Goal: Information Seeking & Learning: Learn about a topic

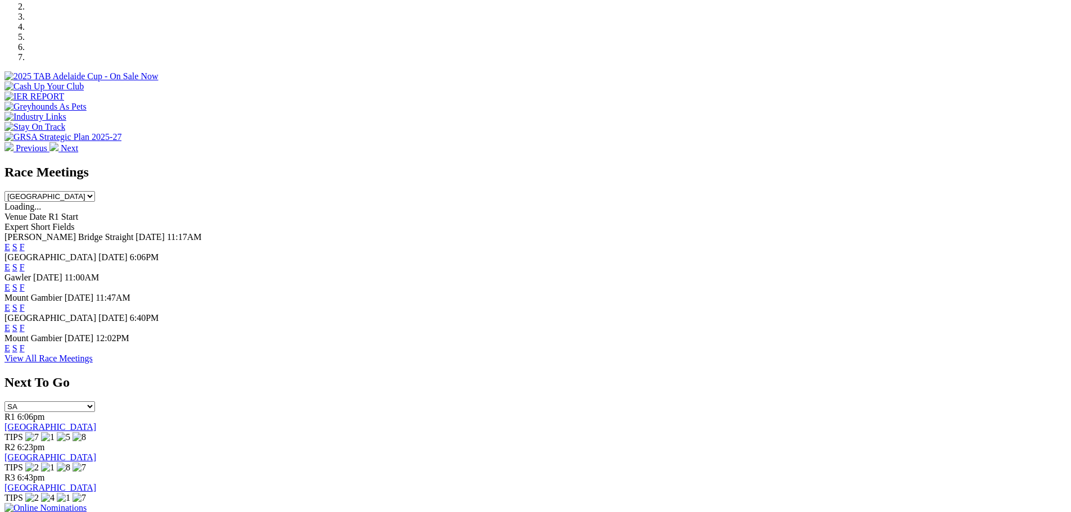
scroll to position [345, 0]
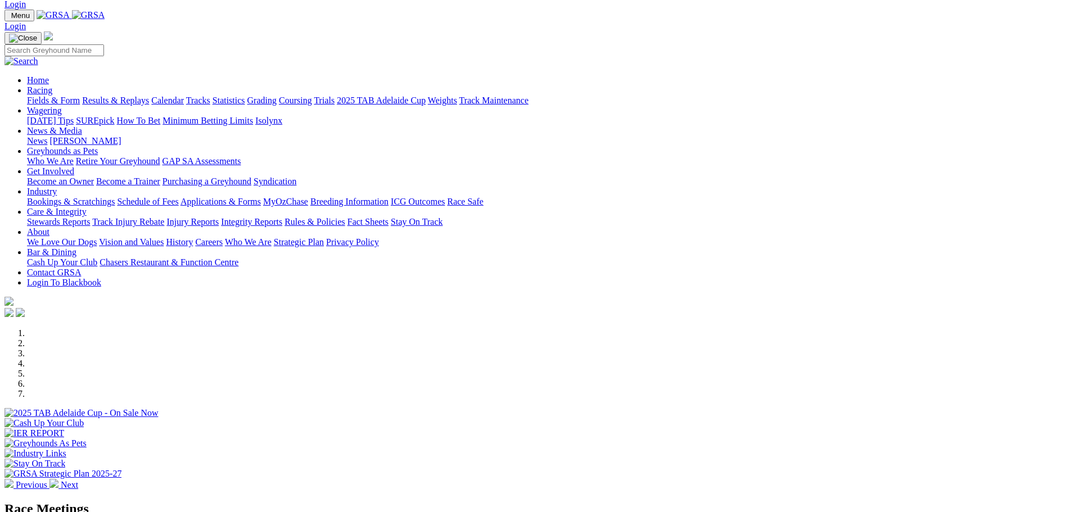
scroll to position [7, 0]
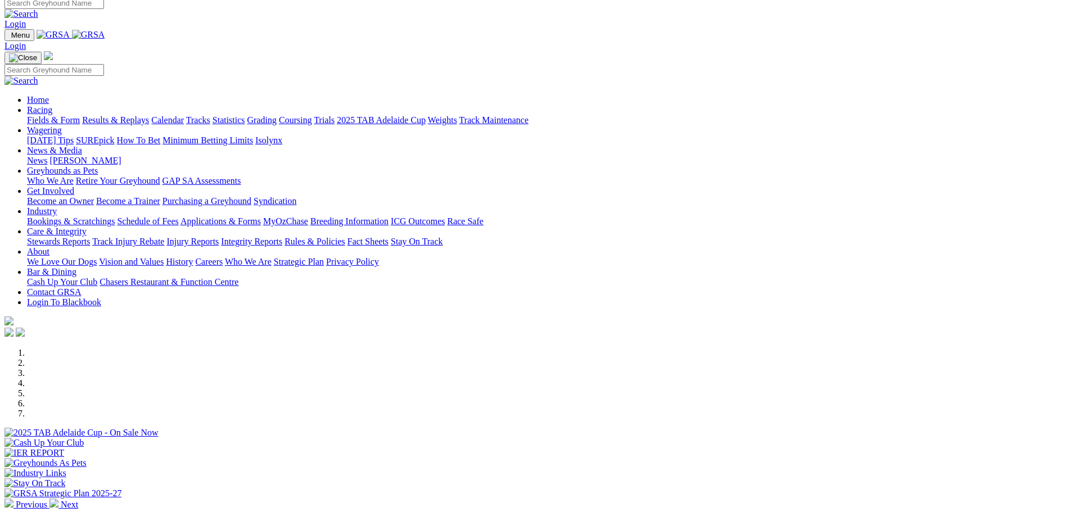
click at [82, 146] on link "News & Media" at bounding box center [54, 151] width 55 height 10
click at [74, 176] on link "Who We Are" at bounding box center [50, 181] width 47 height 10
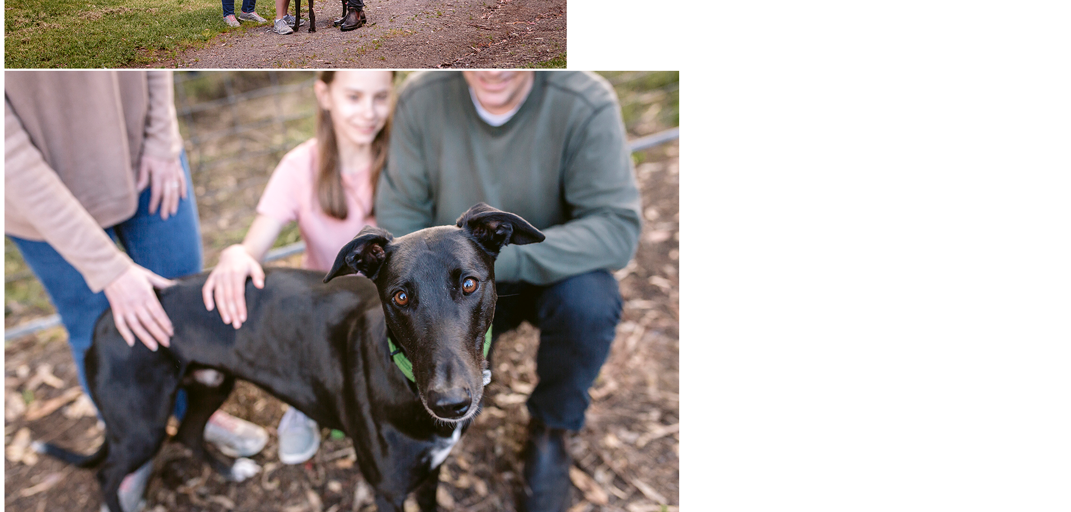
scroll to position [1952, 0]
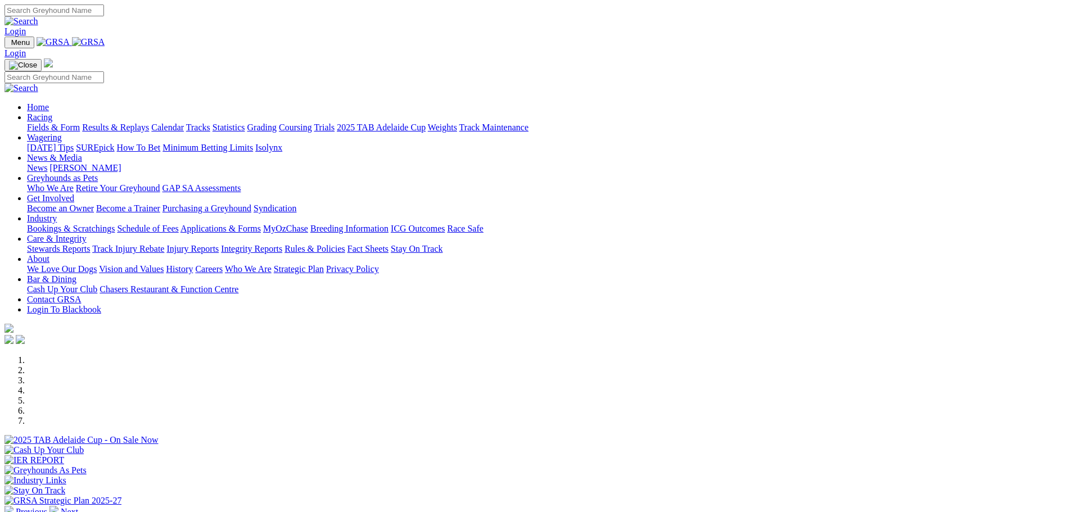
scroll to position [7, 0]
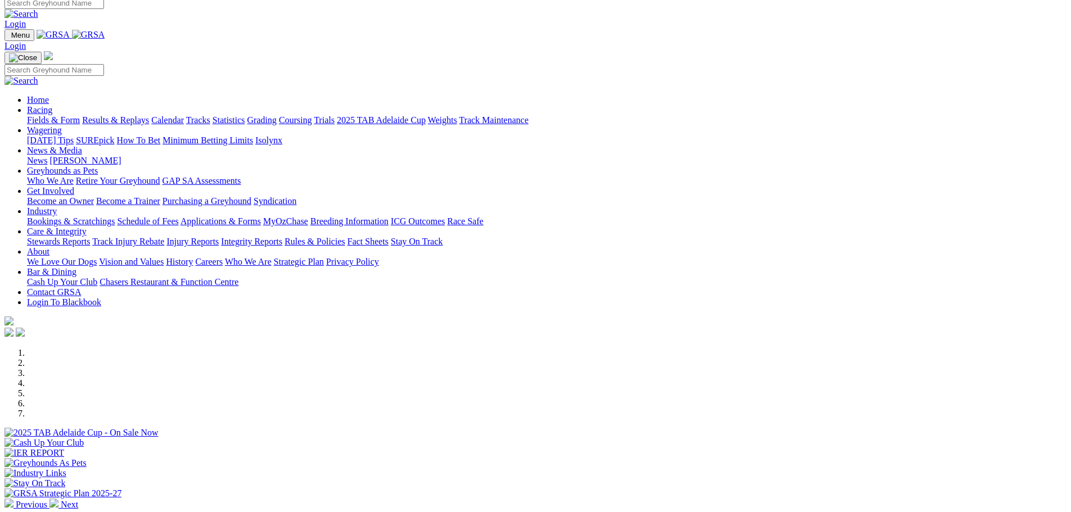
click at [47, 156] on link "News" at bounding box center [37, 161] width 20 height 10
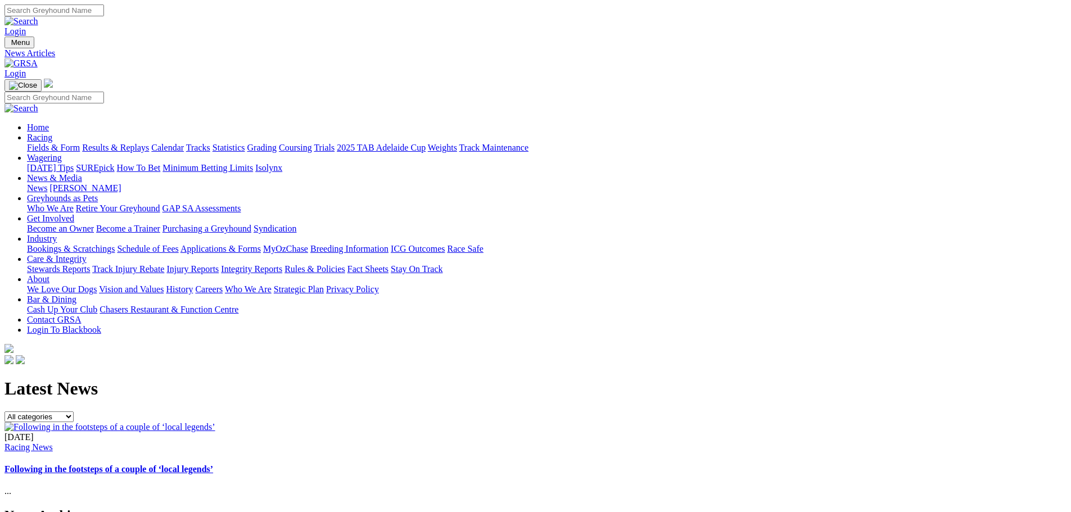
click at [215, 422] on img at bounding box center [109, 427] width 211 height 10
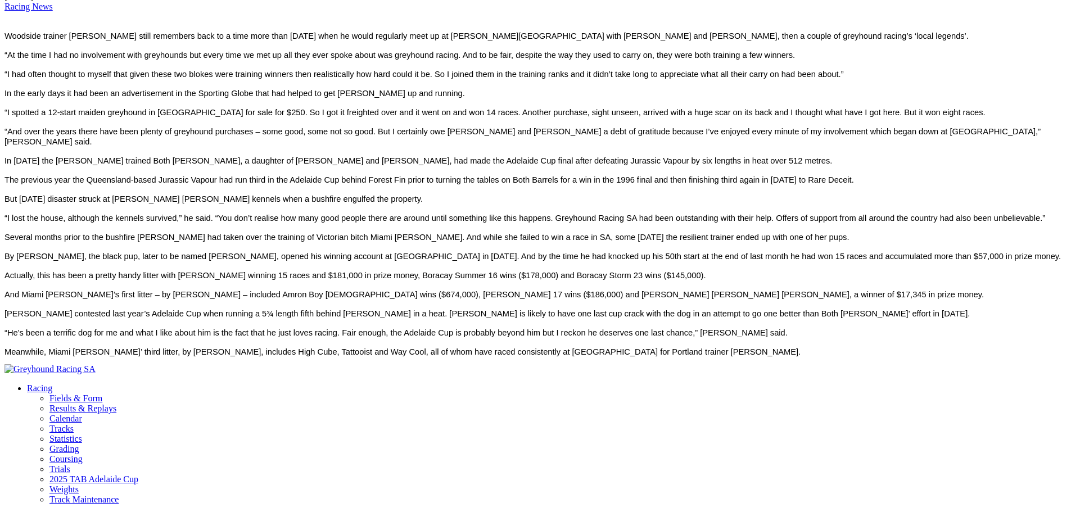
scroll to position [562, 0]
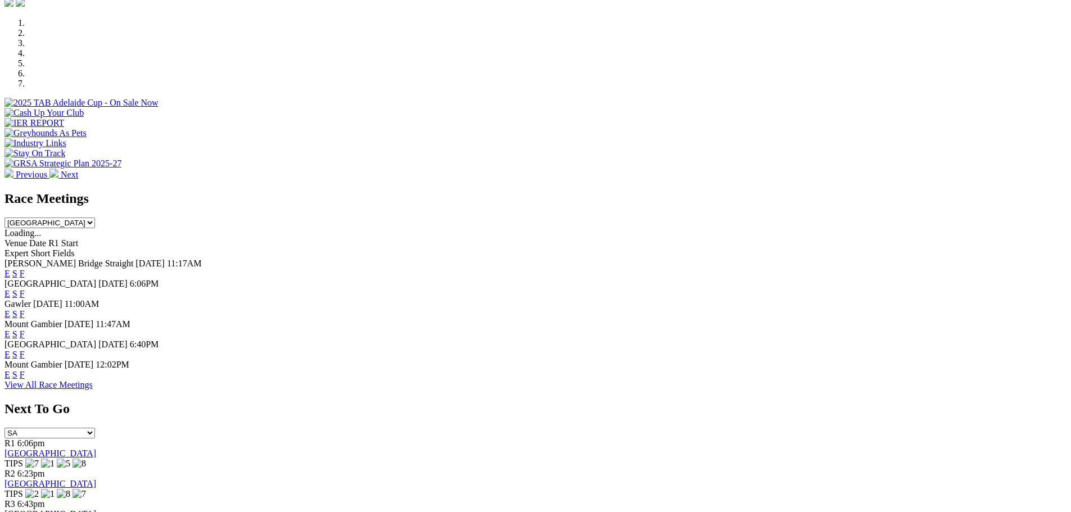
scroll to position [281, 0]
